Goal: Find specific page/section: Find specific page/section

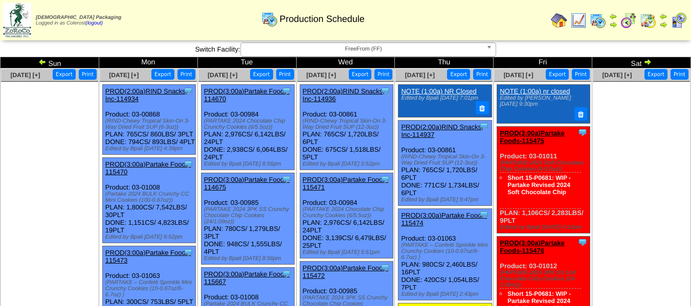
click at [387, 48] on span "FreeFrom (FF)" at bounding box center [363, 49] width 237 height 12
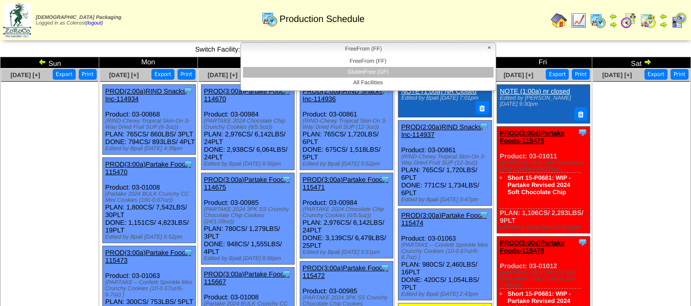
click at [383, 67] on li "GlutenFree (GF)" at bounding box center [368, 72] width 251 height 11
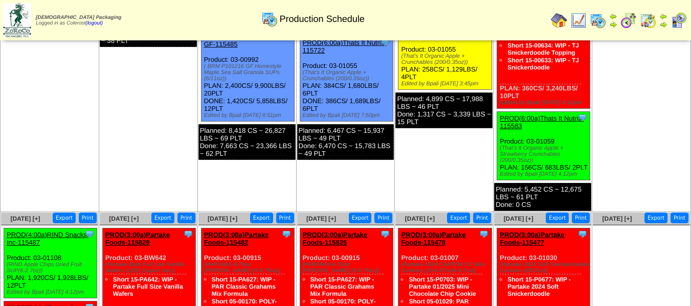
scroll to position [511, 0]
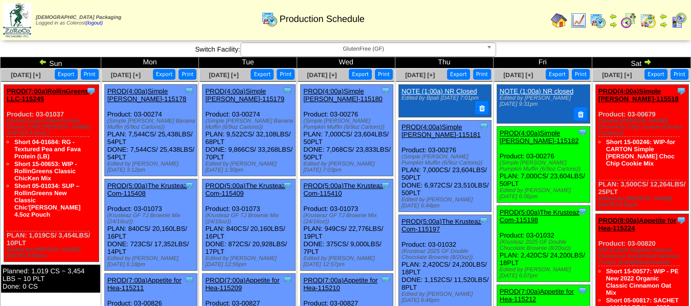
click at [412, 52] on span "GlutenFree (GF)" at bounding box center [363, 49] width 237 height 12
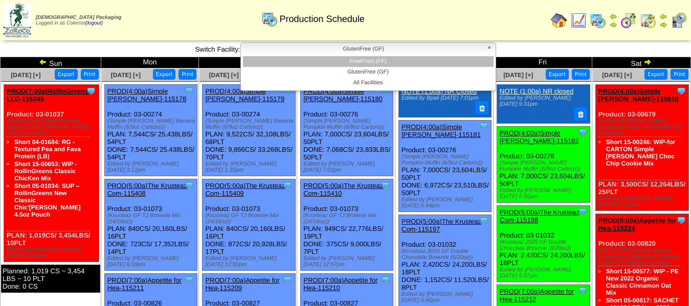
click at [407, 62] on li "FreeFrom (FF)" at bounding box center [368, 61] width 251 height 11
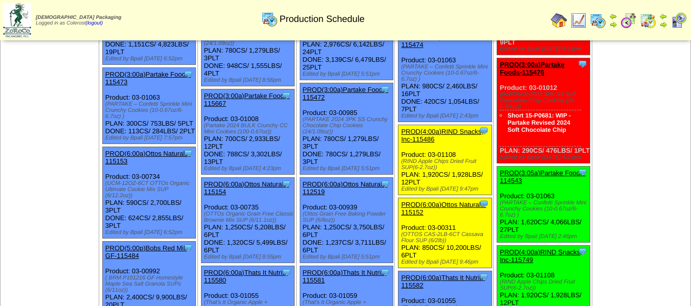
scroll to position [205, 0]
